Goal: Information Seeking & Learning: Understand process/instructions

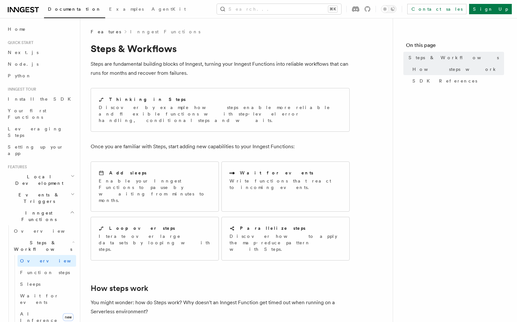
scroll to position [226, 0]
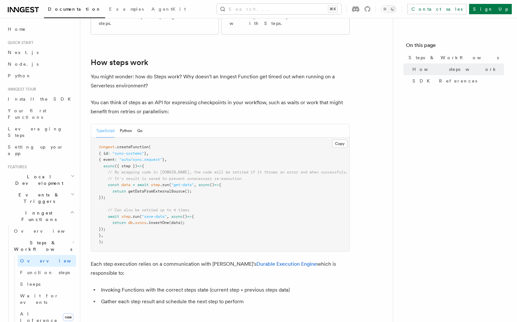
click at [142, 189] on span "getDataFromExternalSource" at bounding box center [156, 191] width 57 height 5
drag, startPoint x: 105, startPoint y: 127, endPoint x: 164, endPoint y: 136, distance: 59.7
click at [161, 138] on pre "inngest .createFunction ( { id : "sync-systems" } , { event : "auto/sync.reques…" at bounding box center [220, 195] width 258 height 114
click at [164, 138] on pre "inngest .createFunction ( { id : "sync-systems" } , { event : "auto/sync.reques…" at bounding box center [220, 195] width 258 height 114
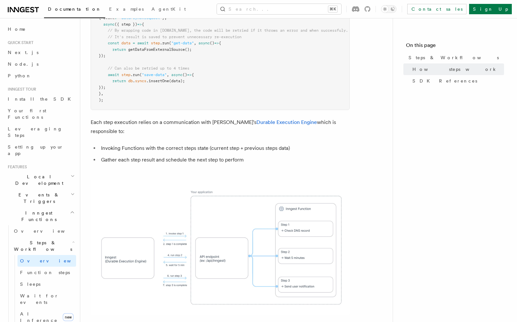
scroll to position [401, 0]
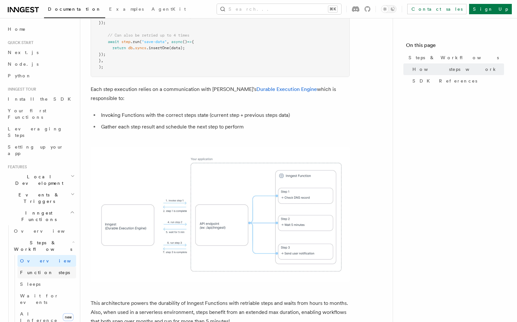
click at [38, 270] on span "Function steps" at bounding box center [45, 272] width 50 height 5
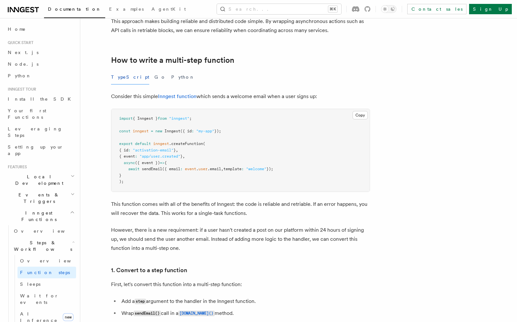
scroll to position [359, 0]
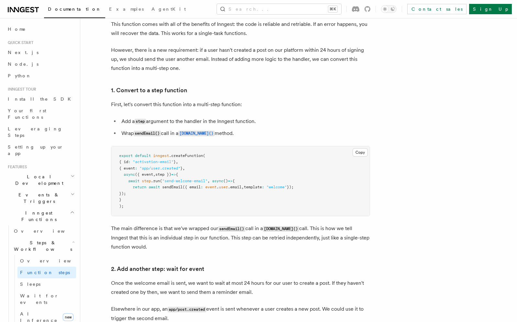
click at [182, 194] on pre "export default inngest .createFunction ( { id : "activation-email" } , { event …" at bounding box center [240, 181] width 258 height 70
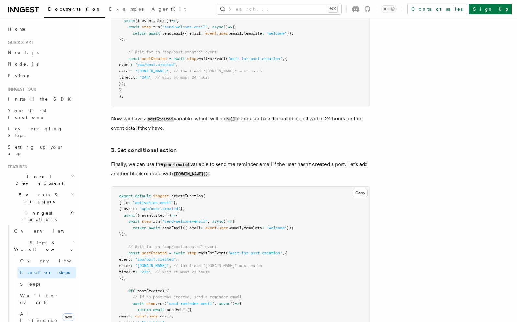
scroll to position [879, 0]
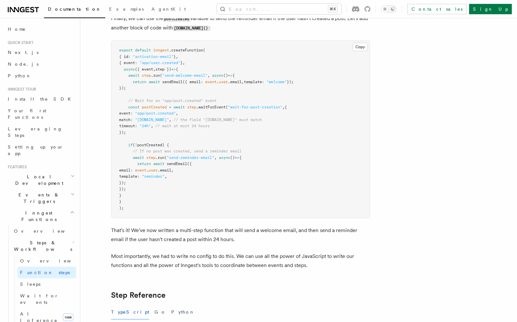
click at [38, 210] on span "Inngest Functions" at bounding box center [37, 216] width 65 height 13
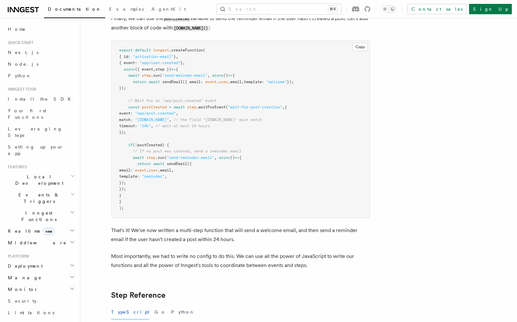
click at [14, 228] on span "Realtime new" at bounding box center [29, 231] width 49 height 6
click at [18, 228] on span "Realtime new" at bounding box center [29, 231] width 49 height 6
click at [41, 126] on span "Leveraging Steps" at bounding box center [42, 132] width 68 height 13
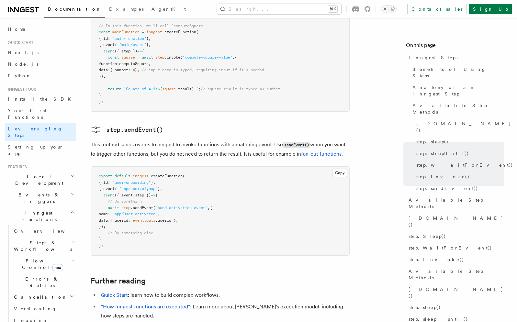
scroll to position [1386, 0]
